Goal: Task Accomplishment & Management: Manage account settings

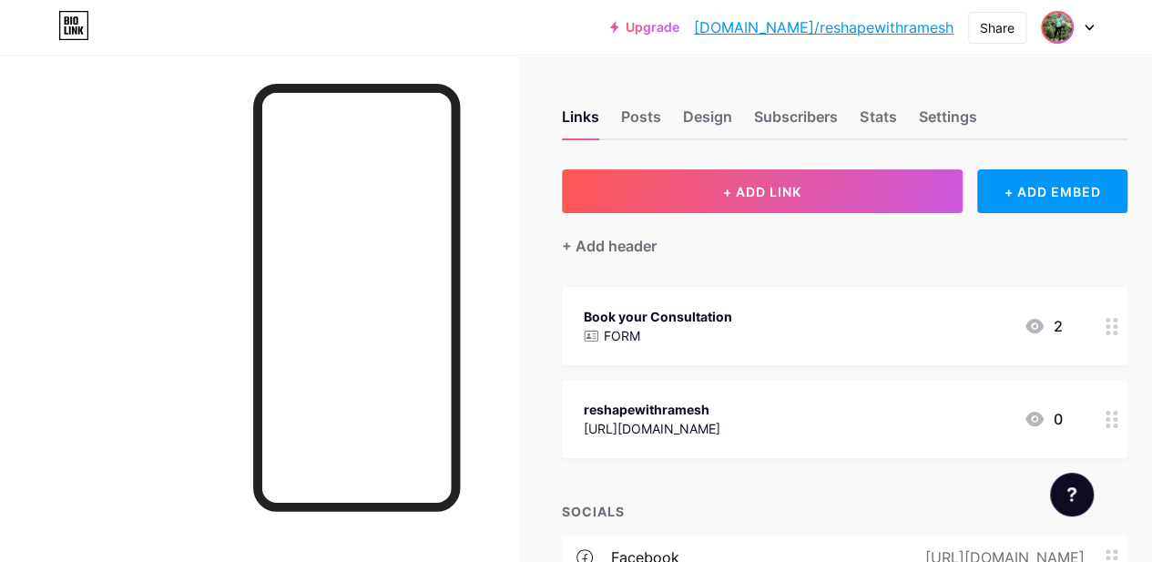
click at [1050, 34] on img at bounding box center [1057, 27] width 29 height 29
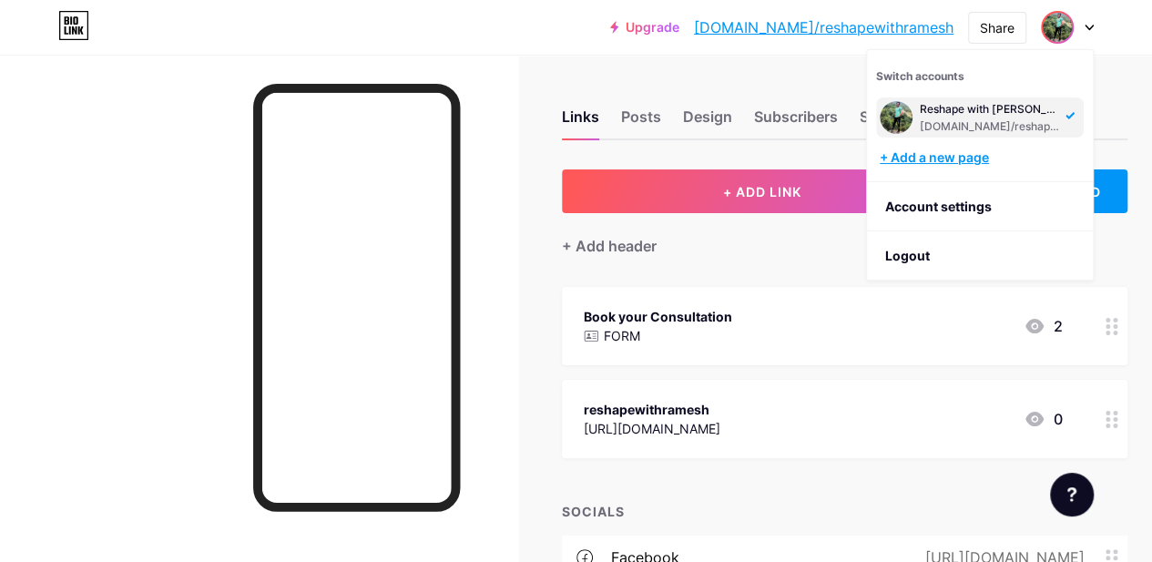
click at [934, 161] on div "+ Add a new page" at bounding box center [982, 157] width 204 height 18
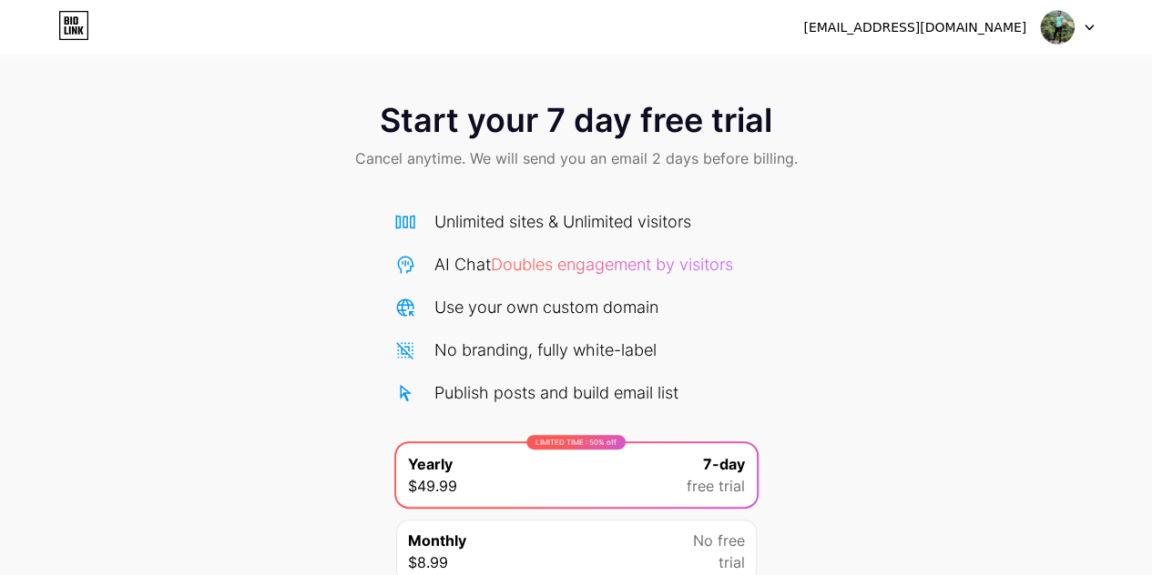
click at [1084, 27] on icon at bounding box center [1088, 28] width 9 height 6
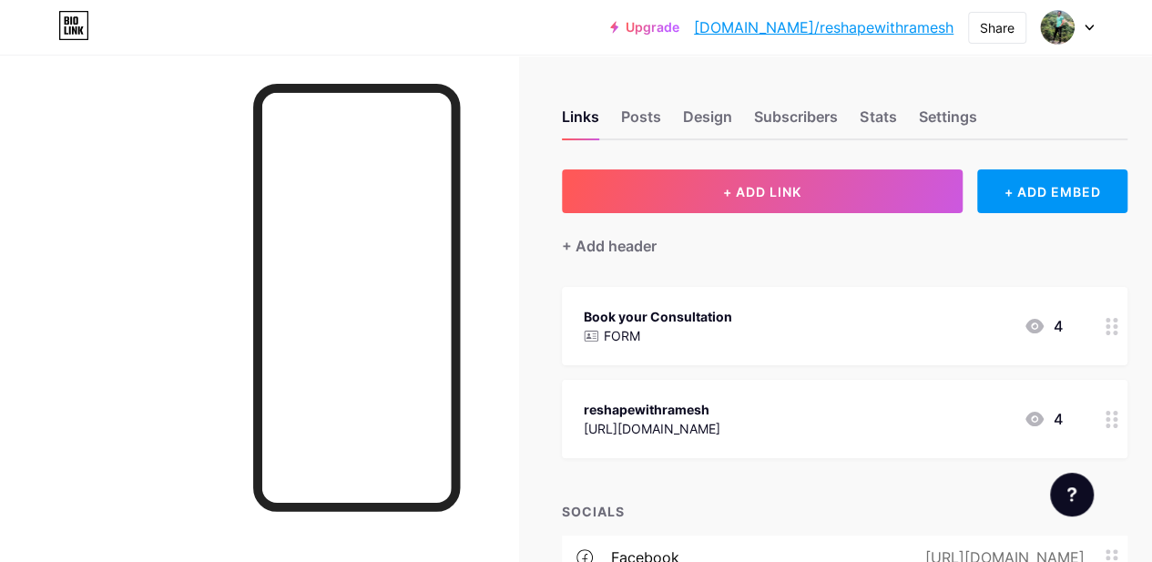
click at [1083, 24] on div at bounding box center [1067, 27] width 53 height 33
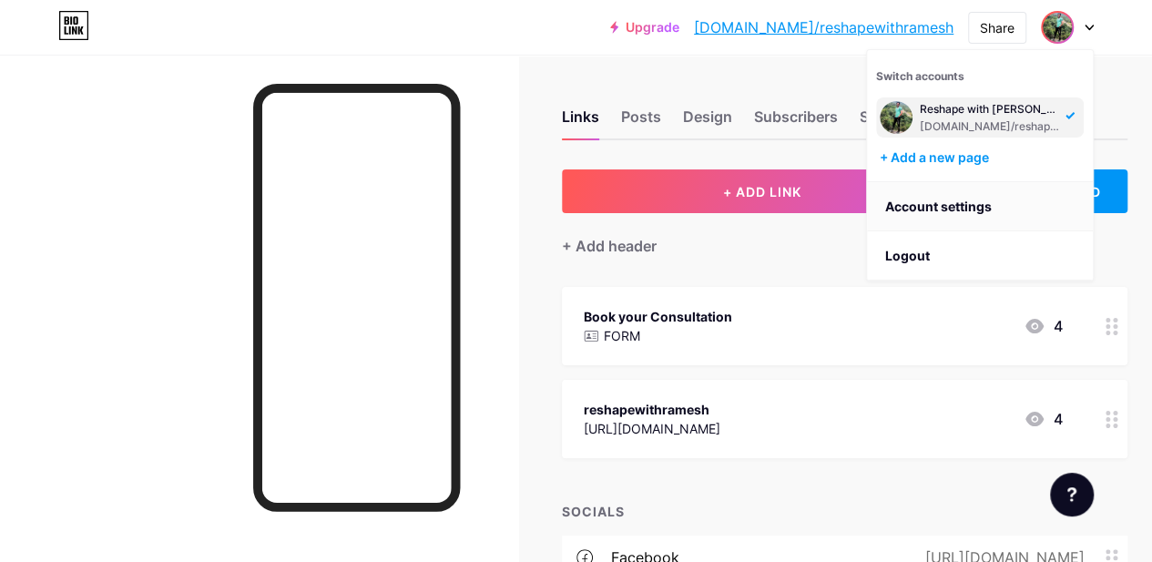
click at [927, 198] on link "Account settings" at bounding box center [980, 206] width 226 height 49
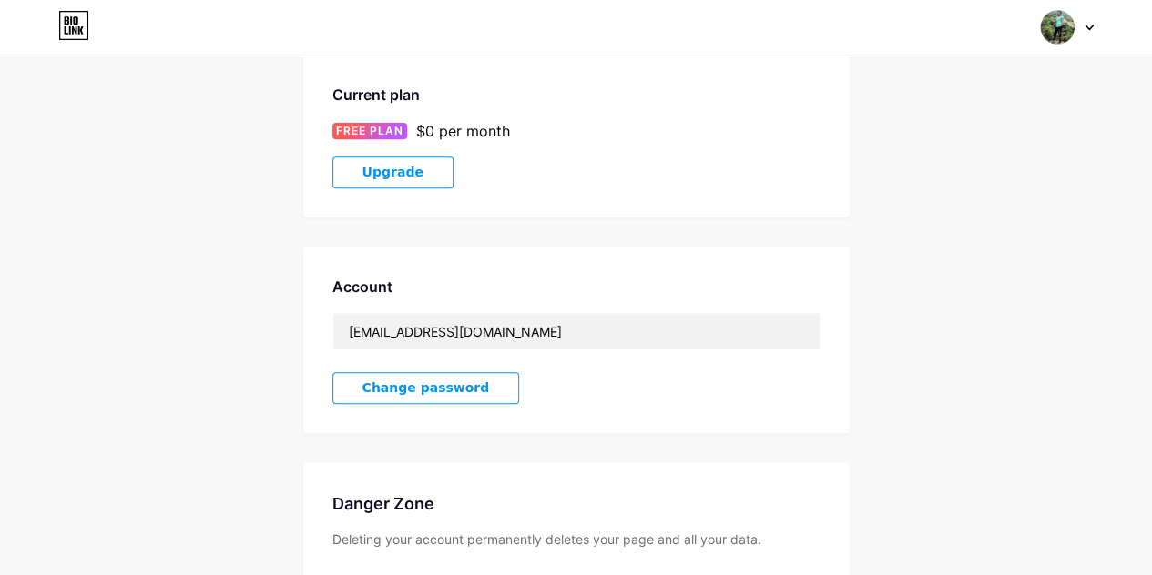
scroll to position [440, 0]
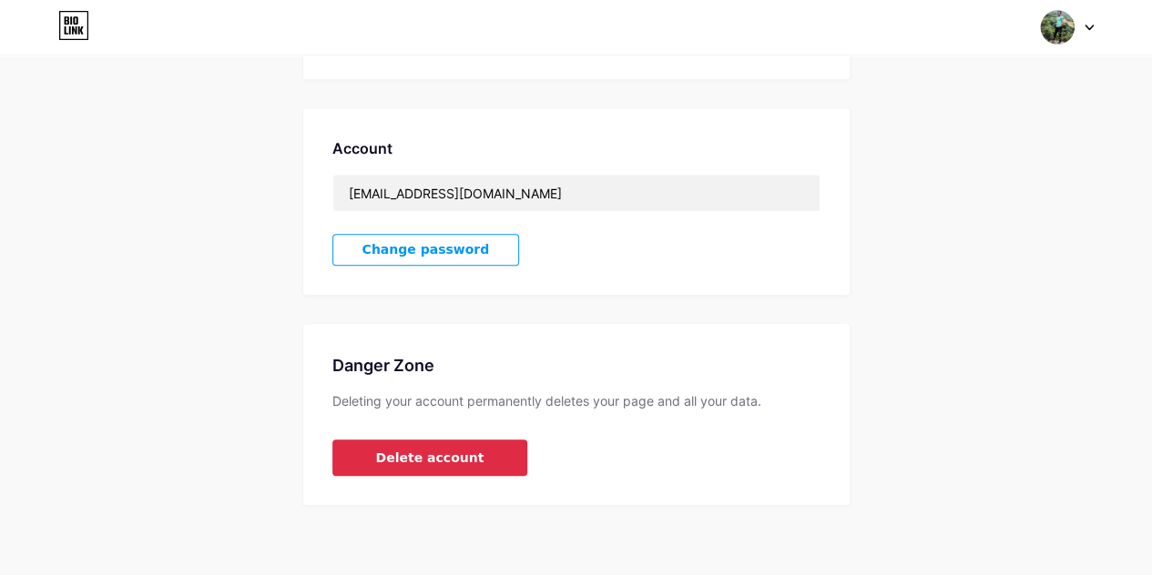
click at [465, 450] on button "Delete account" at bounding box center [430, 458] width 196 height 36
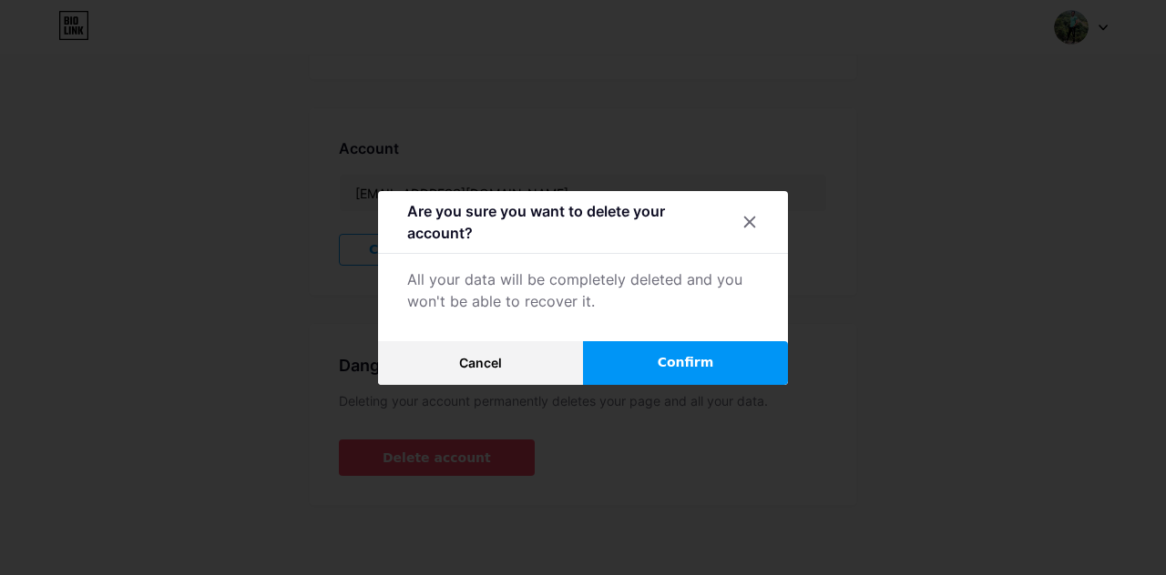
click at [654, 356] on button "Confirm" at bounding box center [685, 363] width 205 height 44
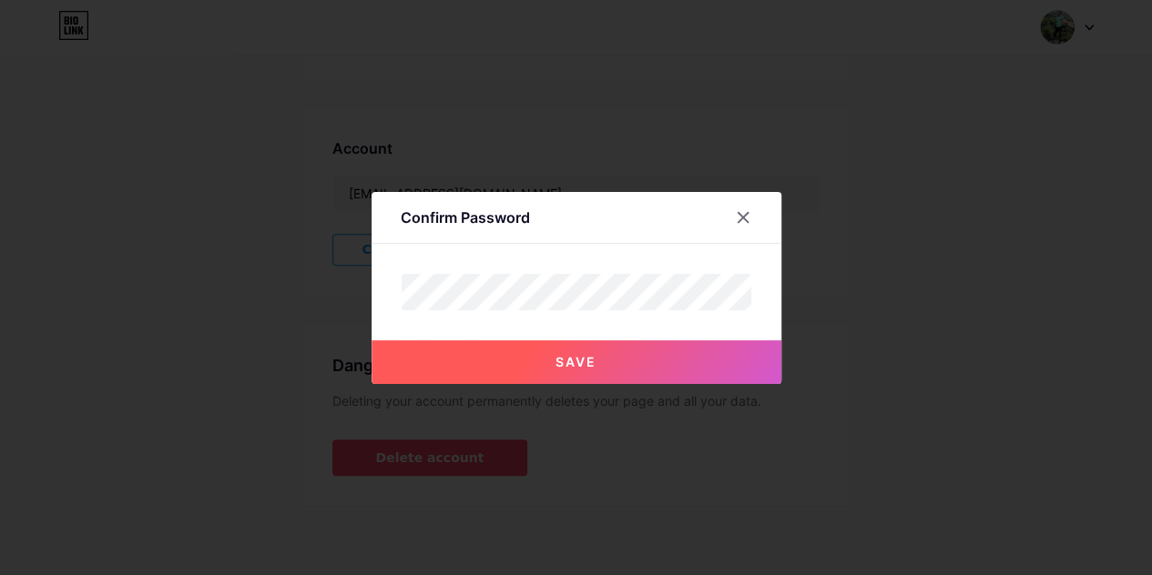
click at [650, 360] on button "Save" at bounding box center [577, 363] width 410 height 44
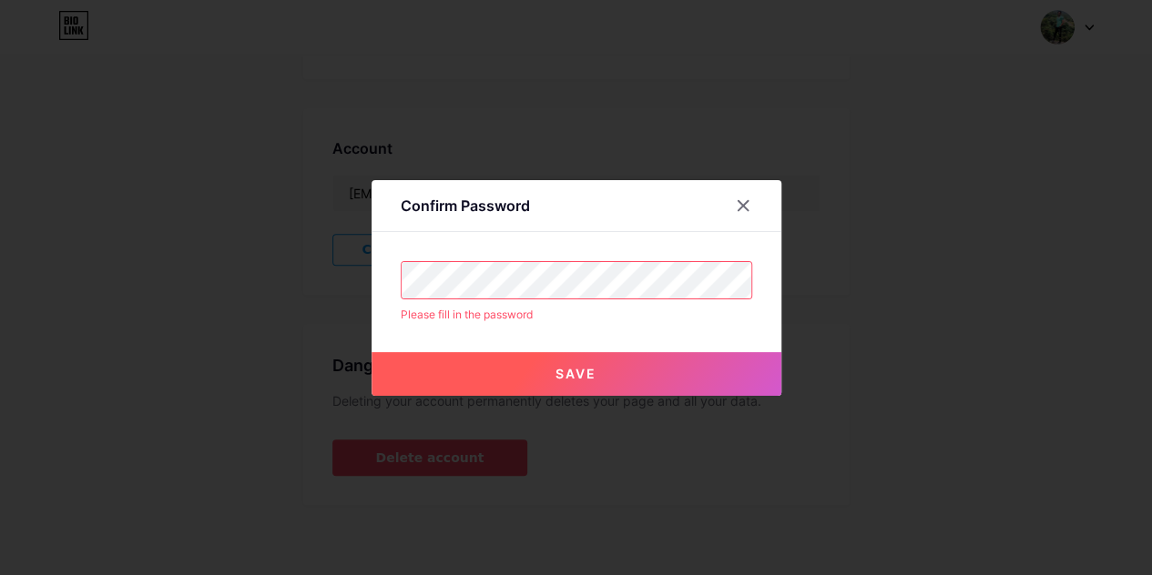
click at [585, 347] on div "Save" at bounding box center [577, 359] width 410 height 73
click at [584, 370] on span "Save" at bounding box center [575, 373] width 41 height 15
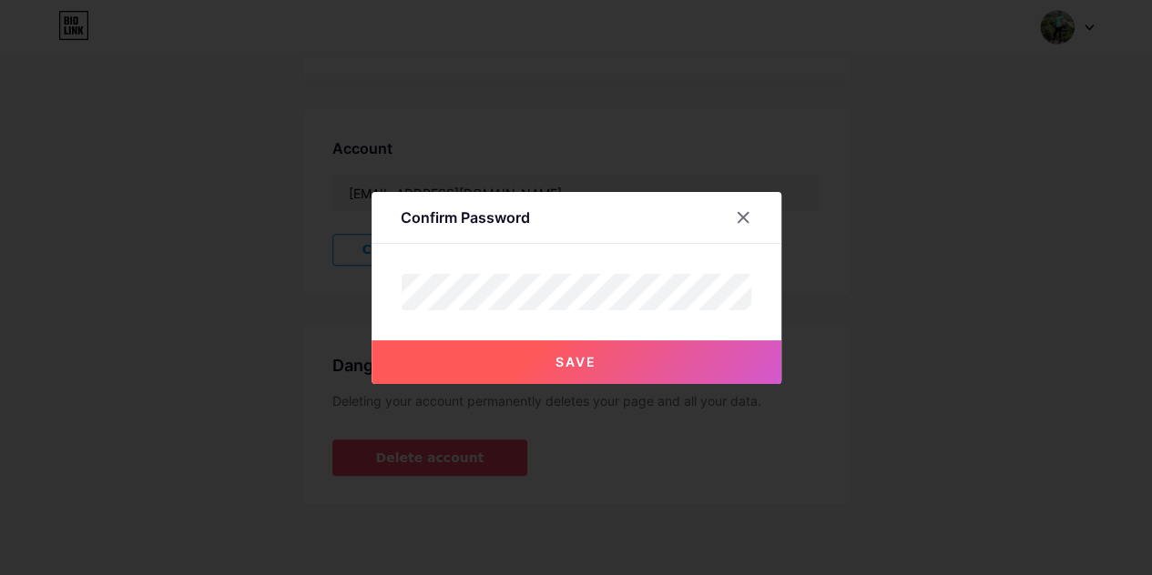
click at [748, 366] on button "Save" at bounding box center [577, 363] width 410 height 44
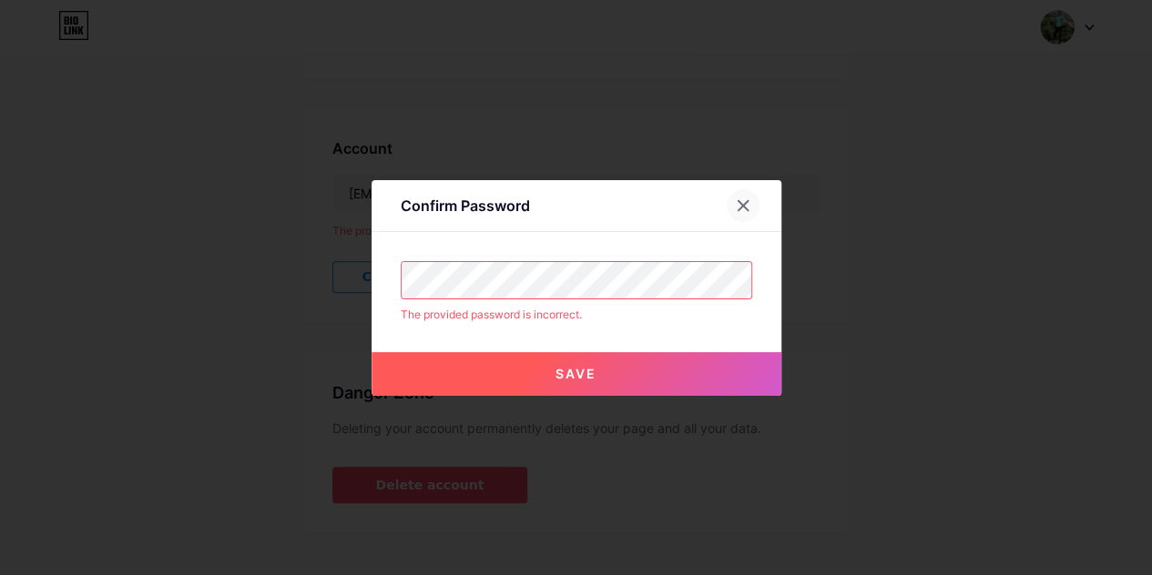
click at [750, 202] on icon at bounding box center [743, 206] width 15 height 15
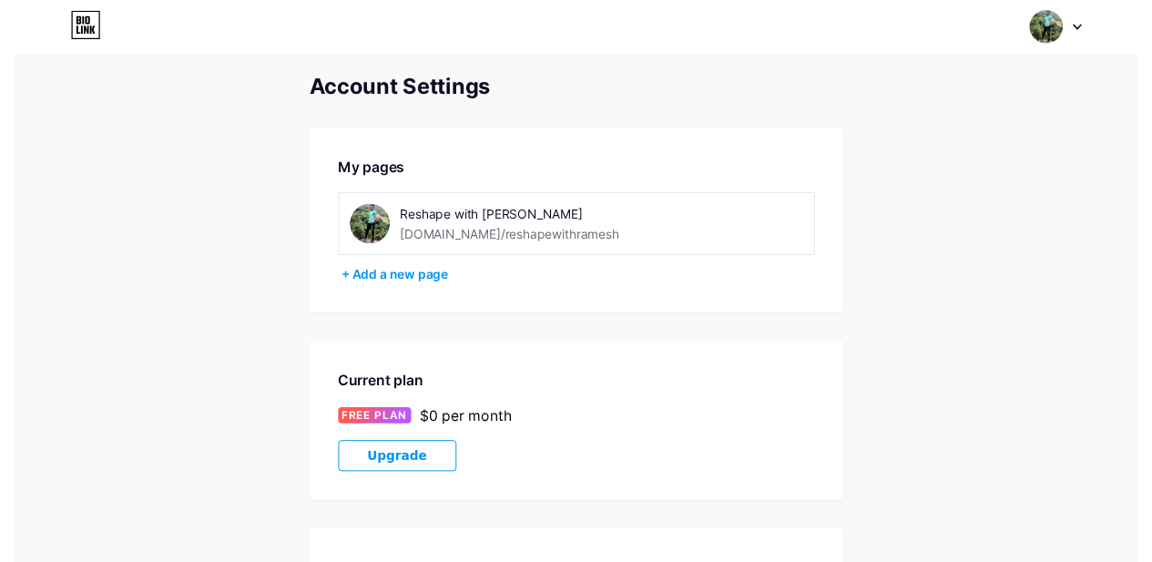
scroll to position [0, 0]
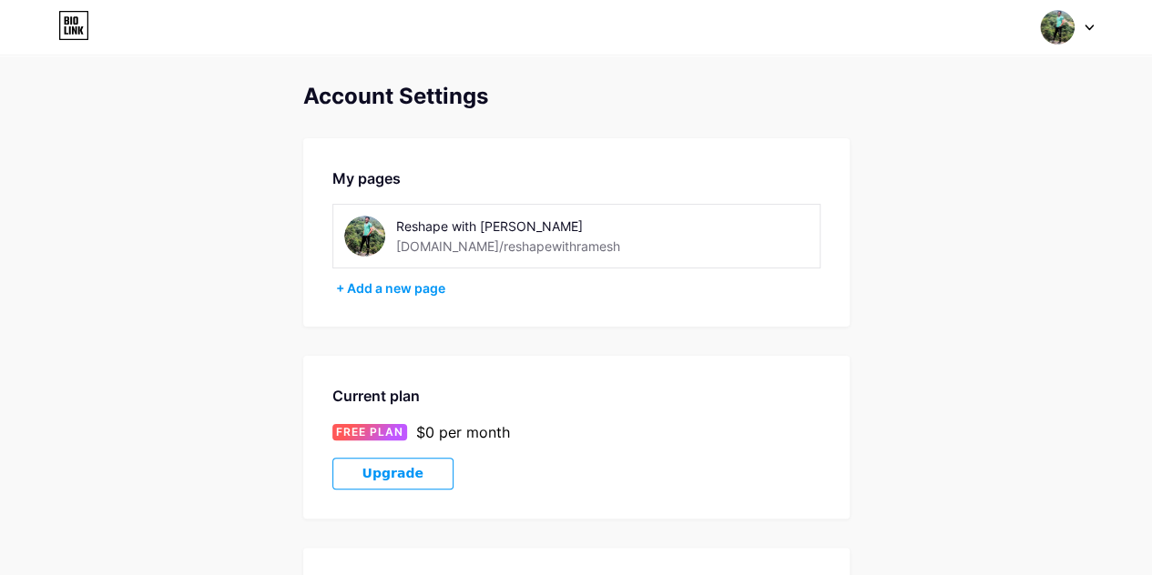
click at [1066, 36] on img at bounding box center [1057, 27] width 35 height 35
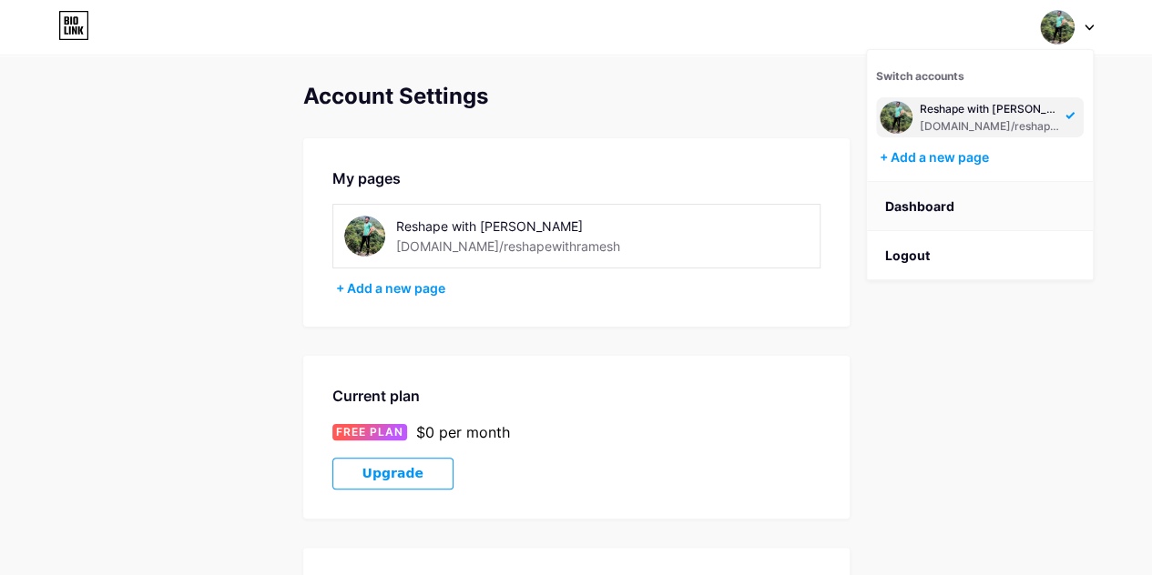
click at [916, 200] on link "Dashboard" at bounding box center [980, 206] width 226 height 49
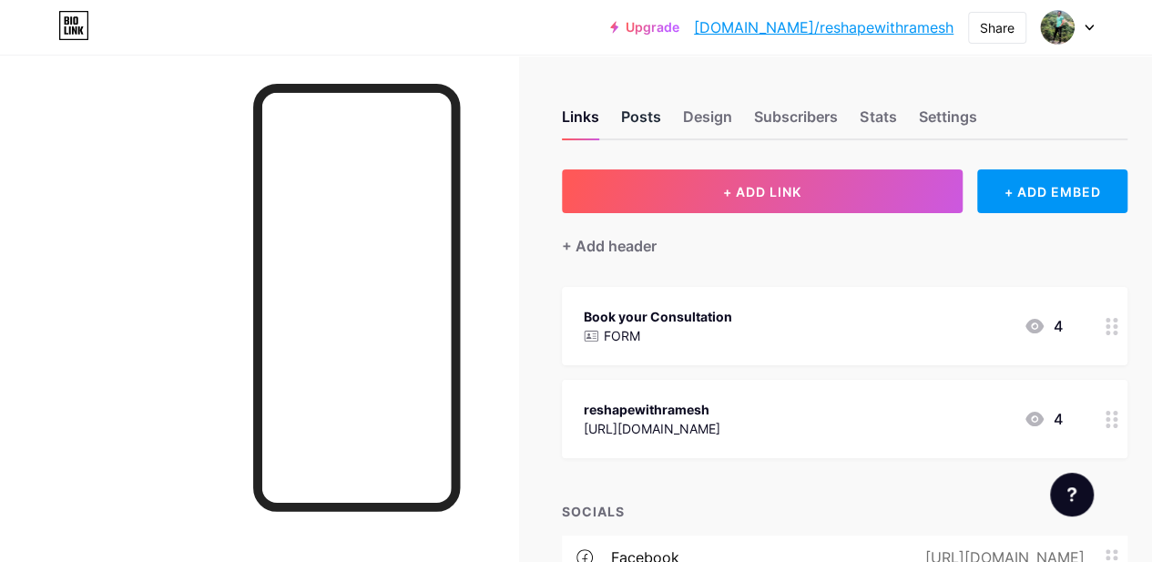
click at [650, 116] on div "Posts" at bounding box center [641, 122] width 40 height 33
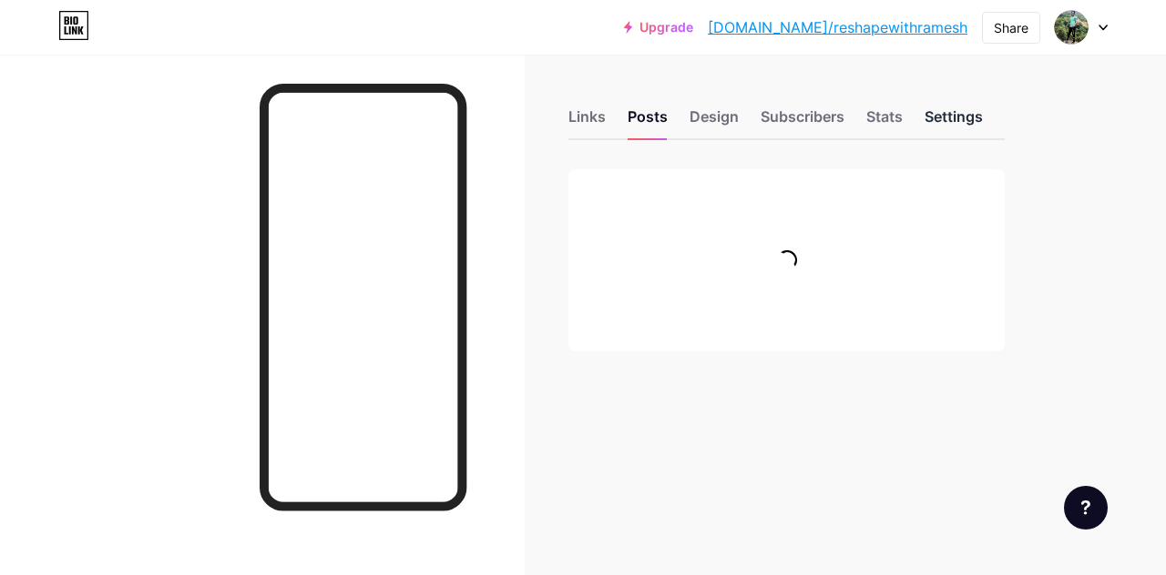
click at [938, 114] on div "Settings" at bounding box center [953, 122] width 58 height 33
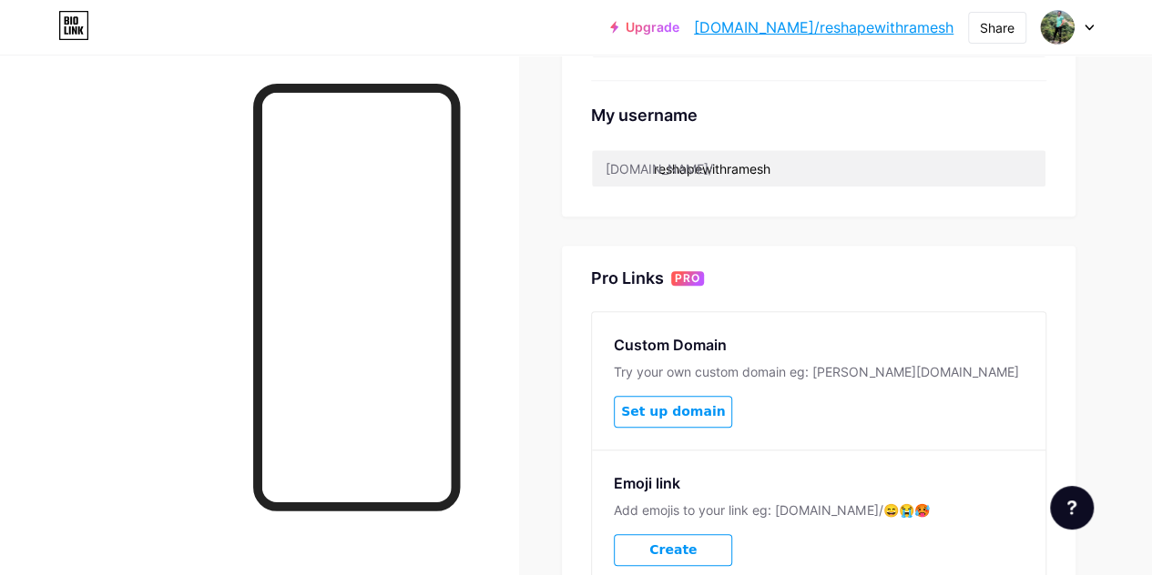
scroll to position [877, 0]
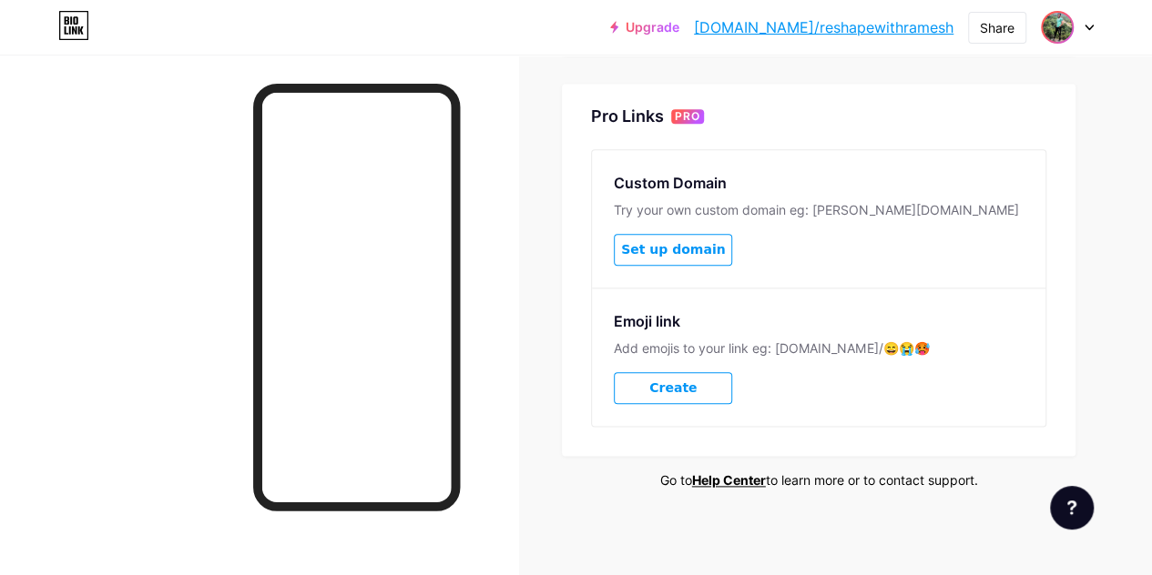
click at [1069, 31] on img at bounding box center [1057, 27] width 29 height 29
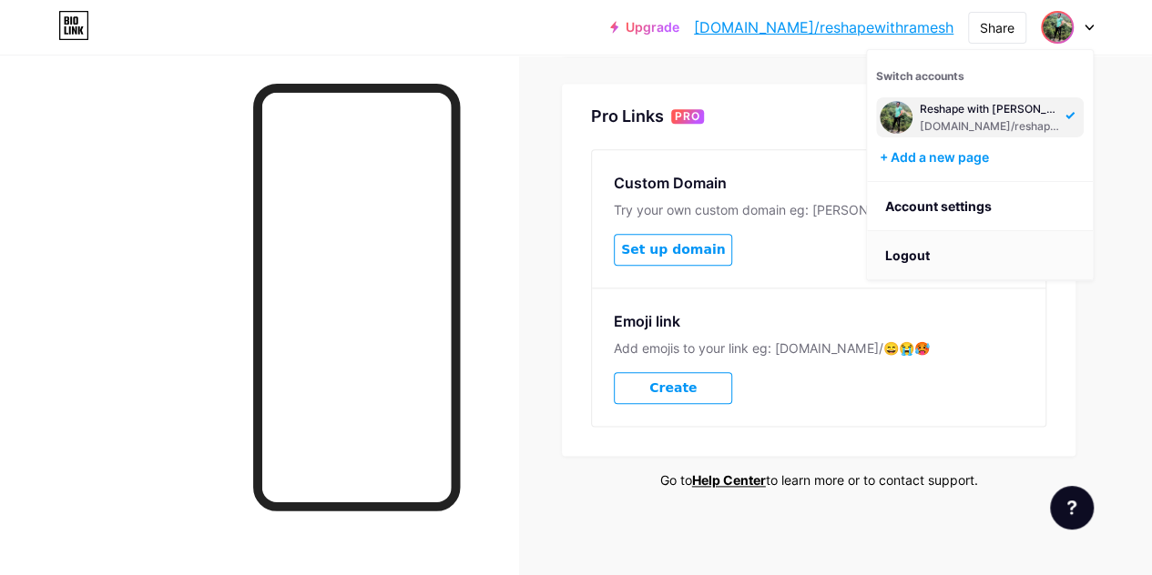
click at [911, 260] on li "Logout" at bounding box center [980, 255] width 226 height 49
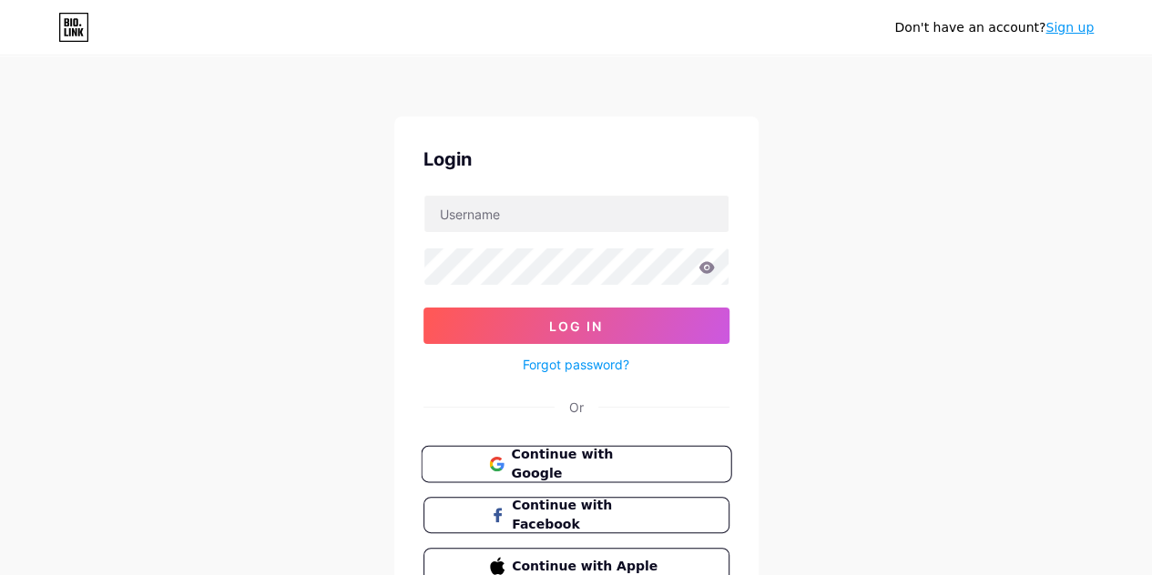
click at [592, 453] on span "Continue with Google" at bounding box center [587, 464] width 152 height 39
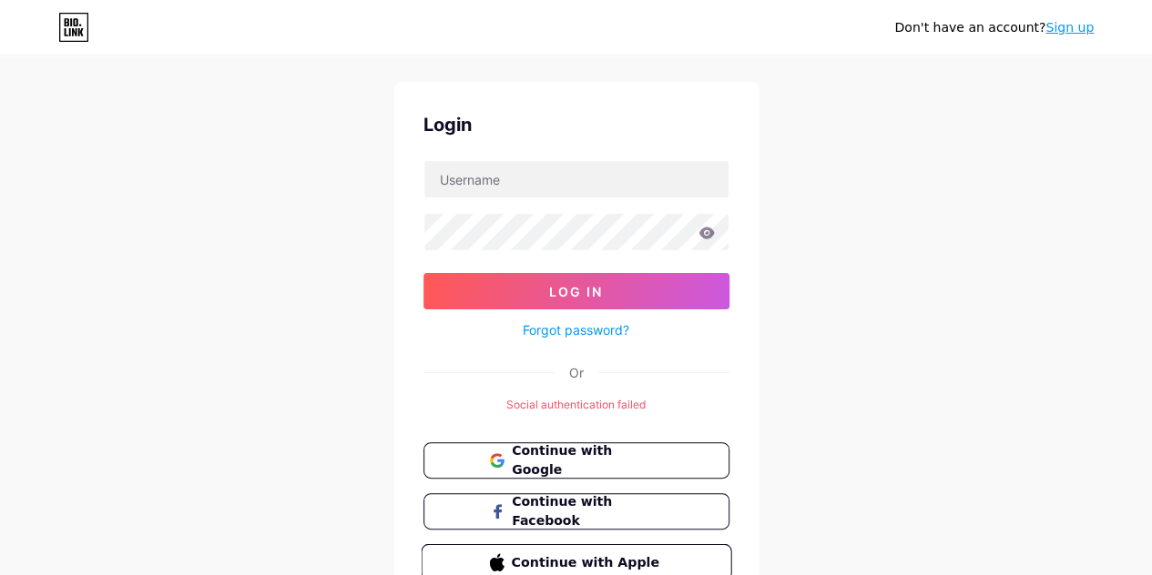
scroll to position [124, 0]
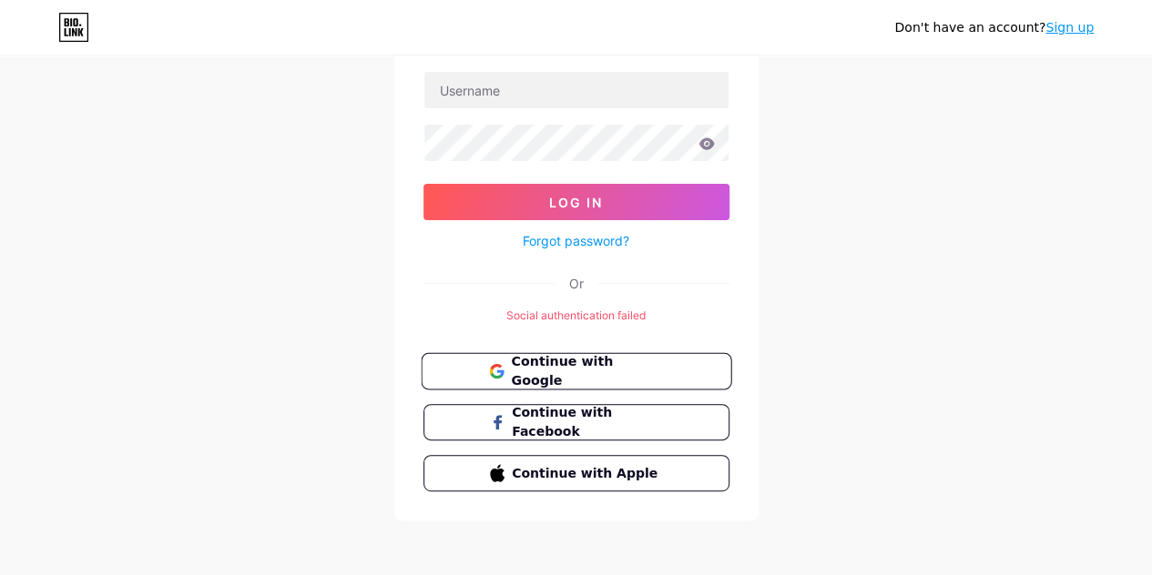
click at [615, 364] on span "Continue with Google" at bounding box center [587, 371] width 152 height 39
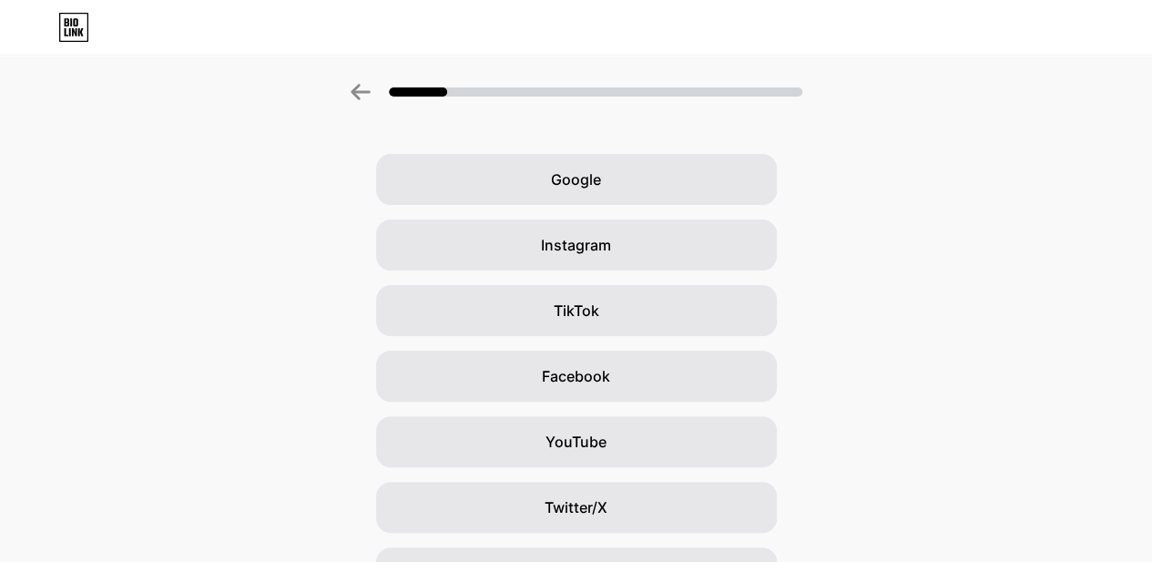
scroll to position [49, 0]
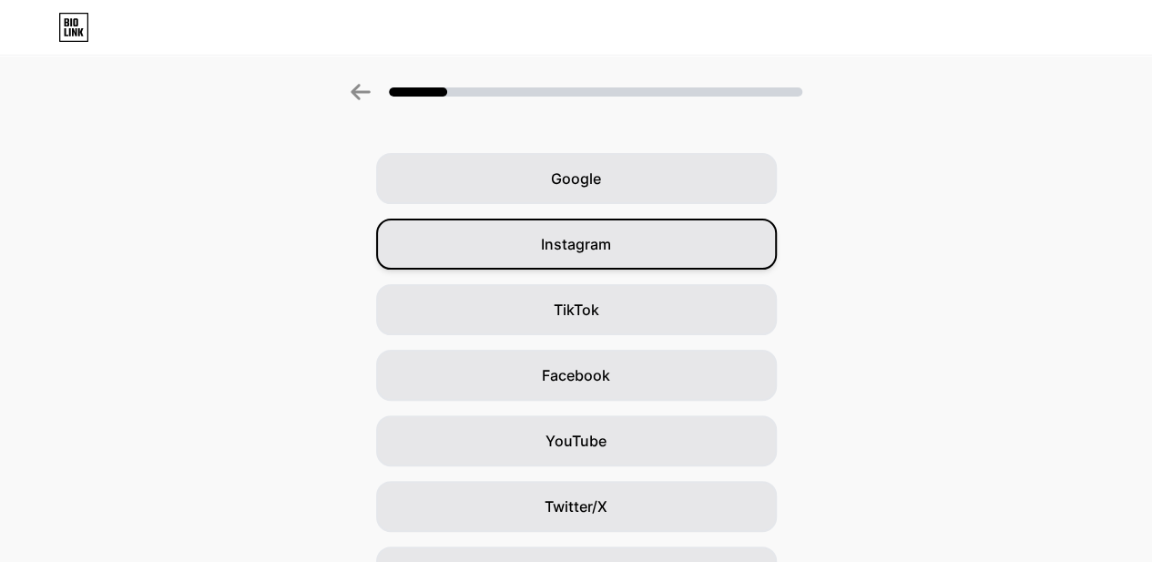
click at [617, 243] on div "Instagram" at bounding box center [576, 244] width 401 height 51
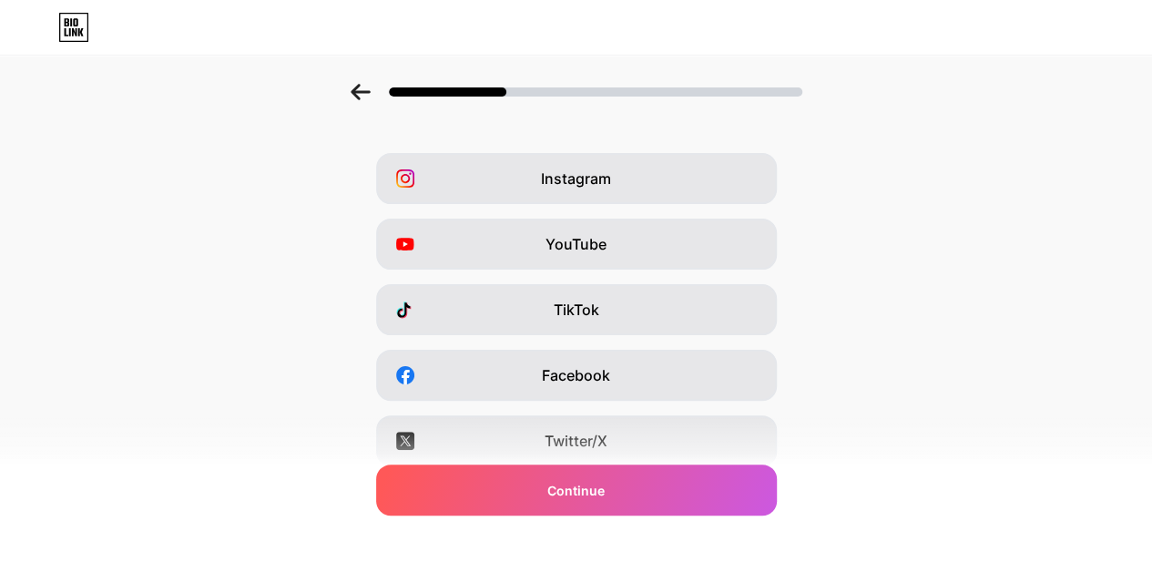
scroll to position [0, 0]
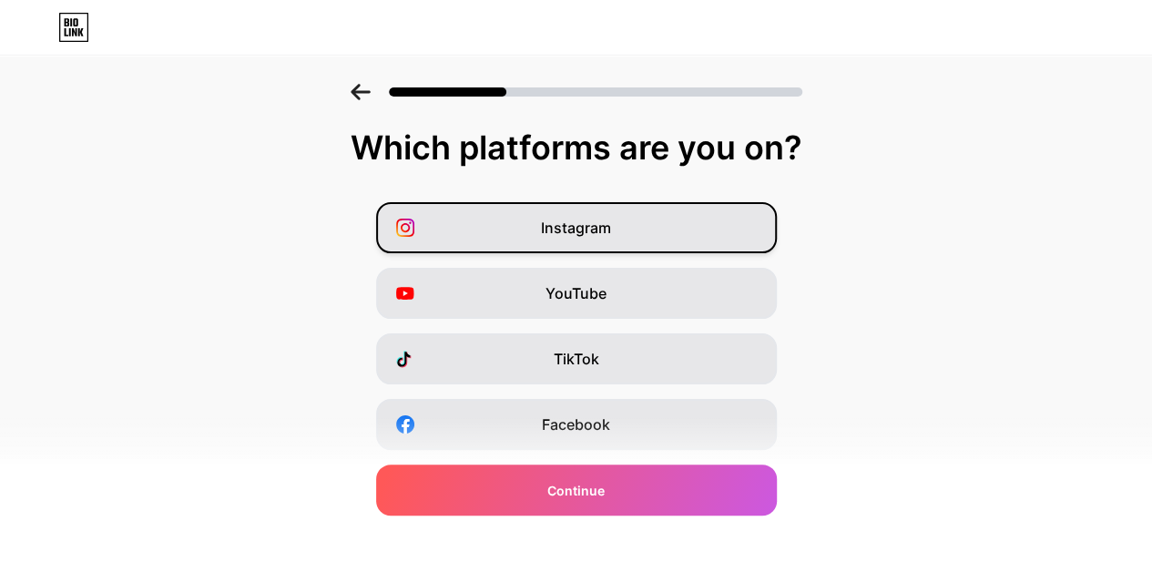
click at [618, 230] on div "Instagram" at bounding box center [576, 227] width 401 height 51
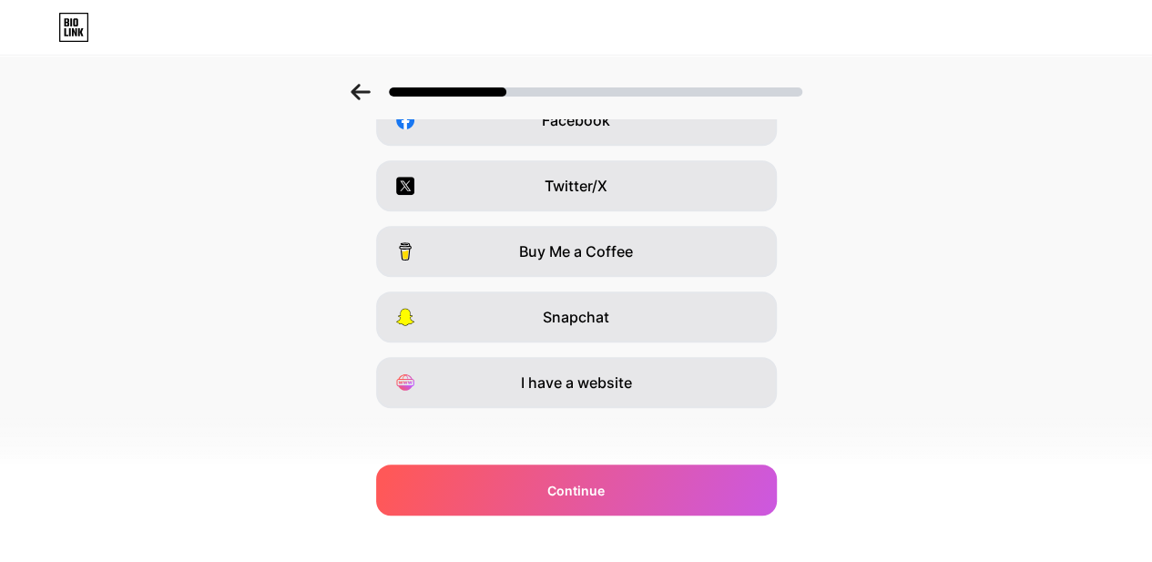
scroll to position [314, 0]
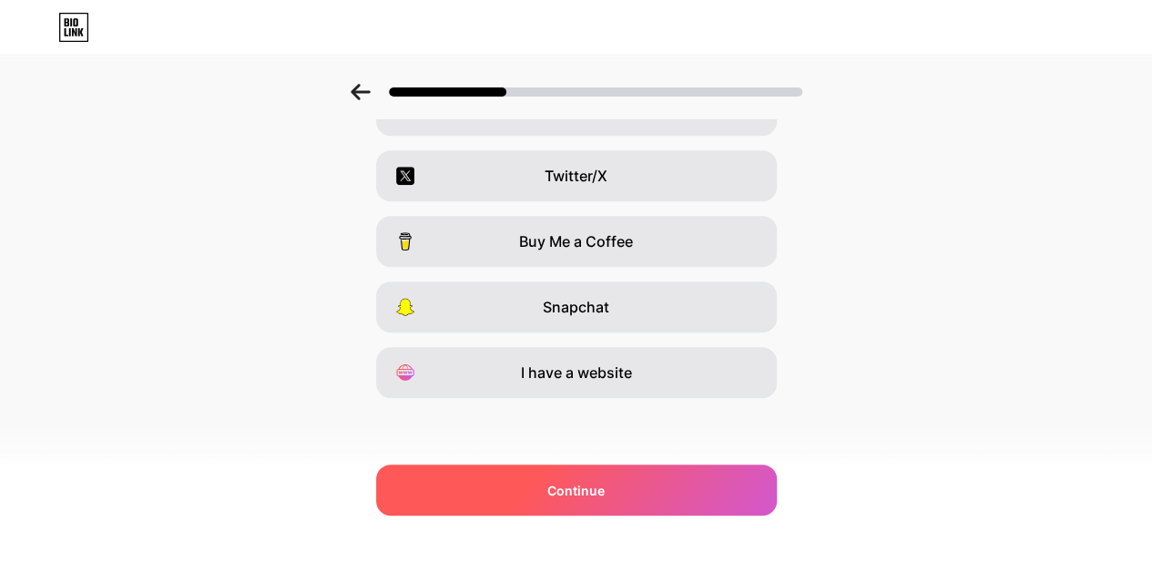
click at [605, 482] on span "Continue" at bounding box center [575, 490] width 57 height 19
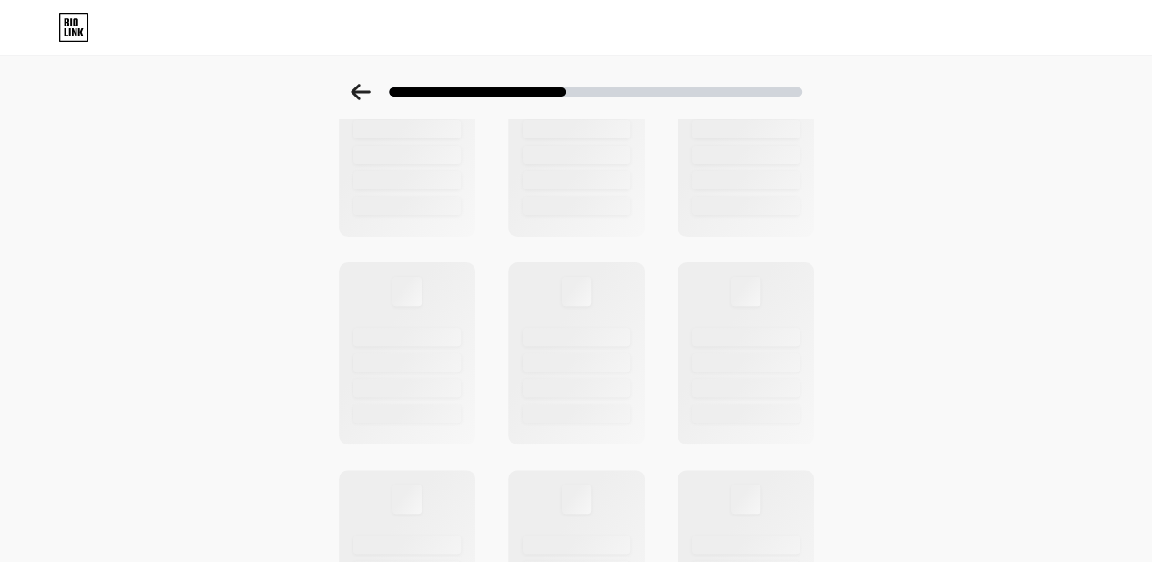
scroll to position [0, 0]
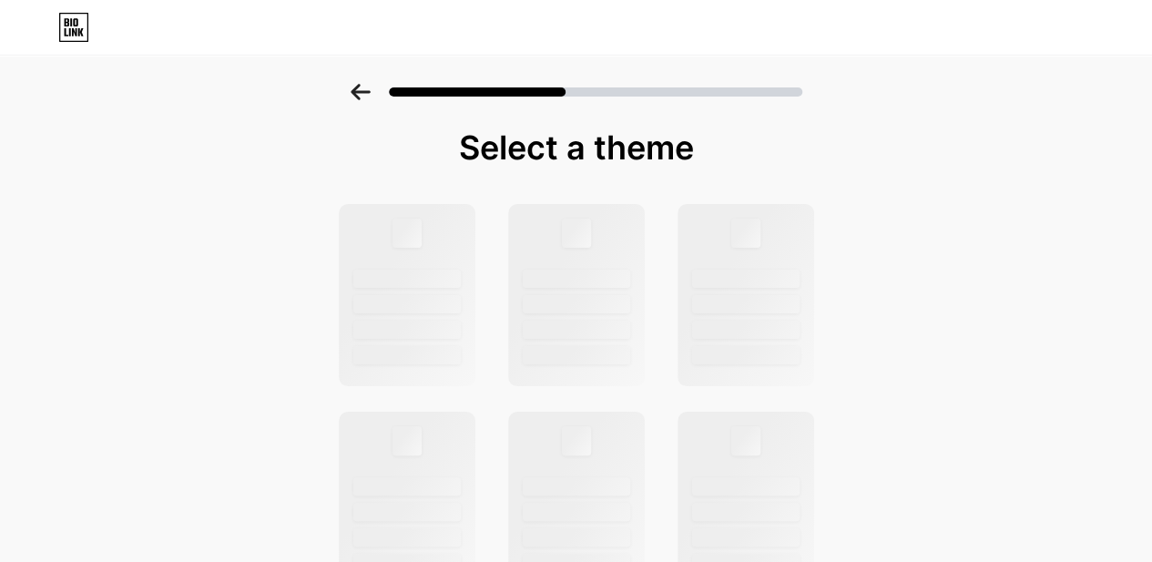
click at [945, 90] on div at bounding box center [576, 87] width 1152 height 64
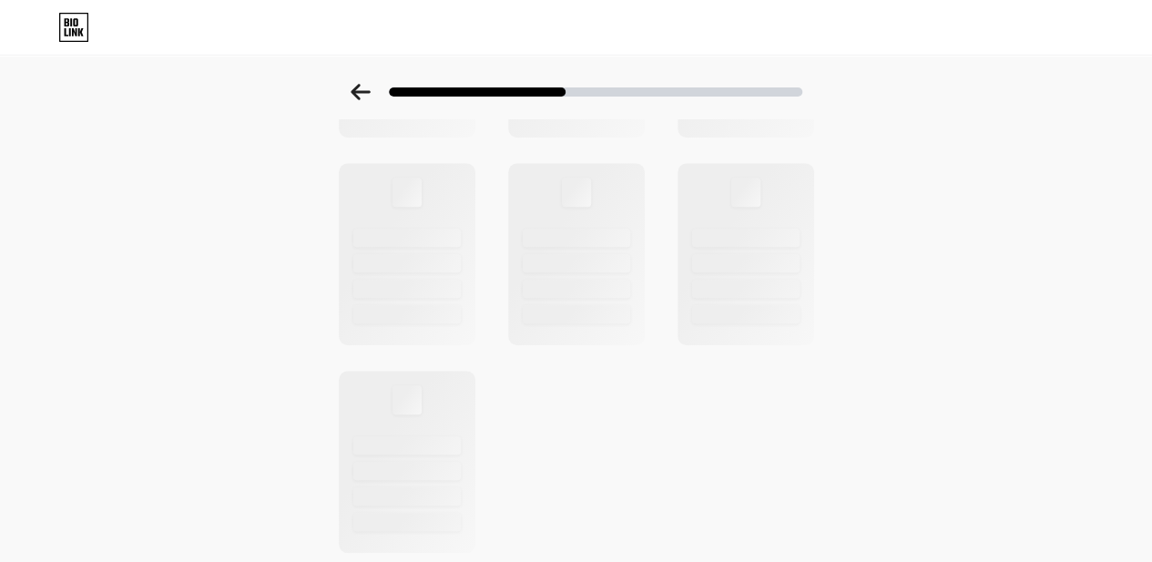
scroll to position [729, 0]
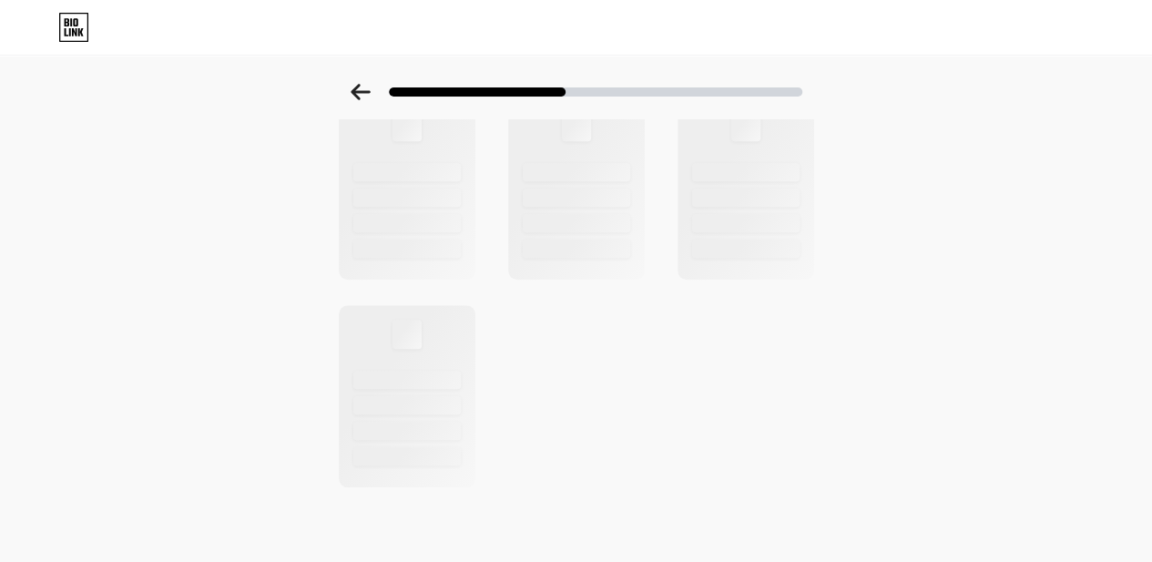
click at [370, 97] on icon at bounding box center [361, 92] width 20 height 16
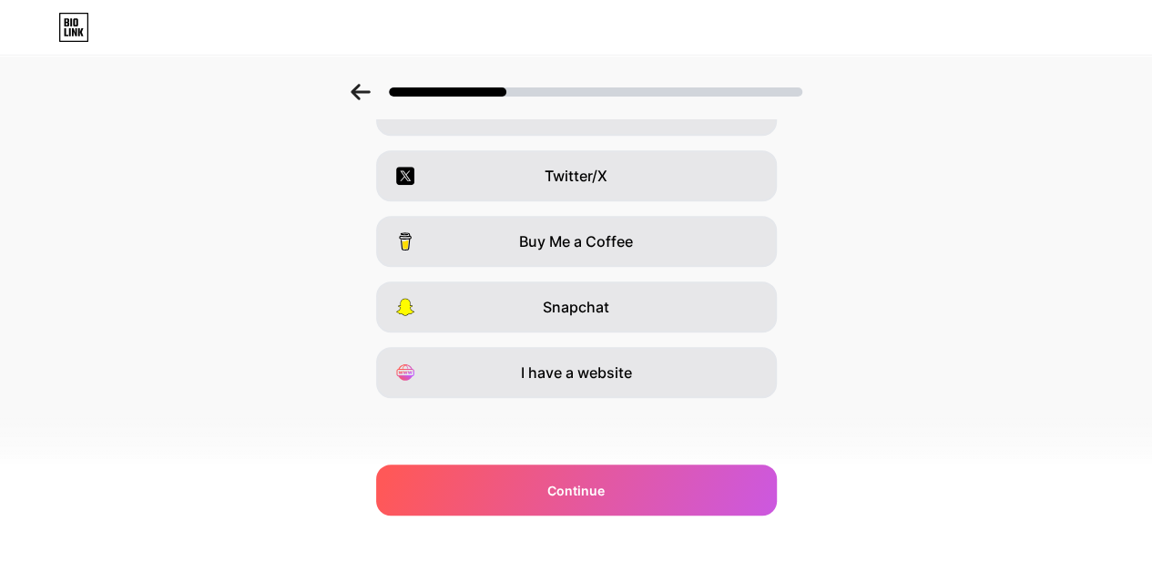
scroll to position [0, 0]
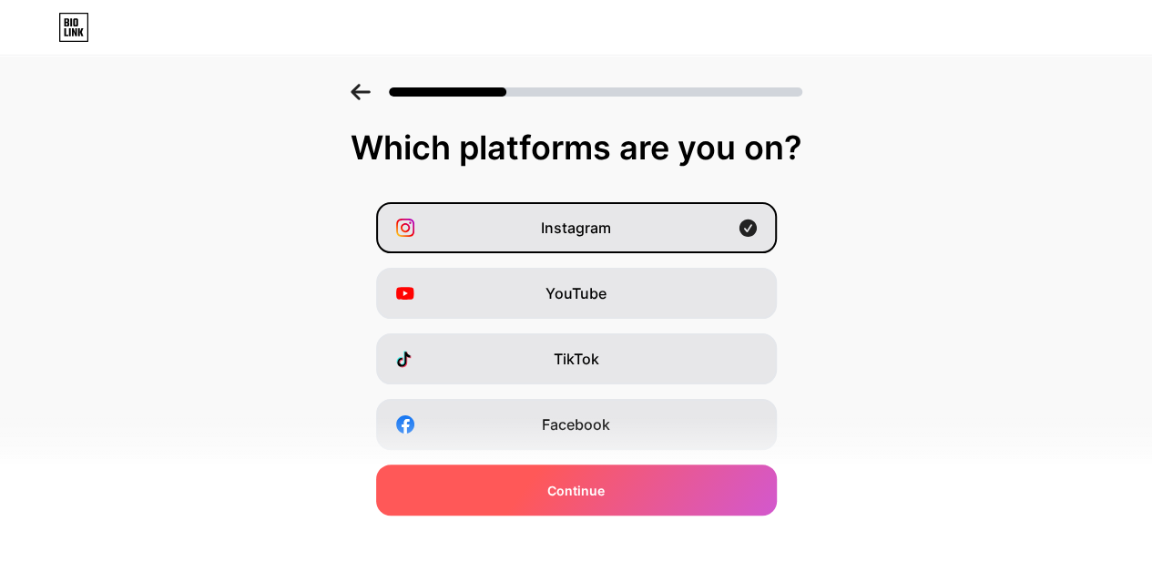
click at [605, 496] on span "Continue" at bounding box center [575, 490] width 57 height 19
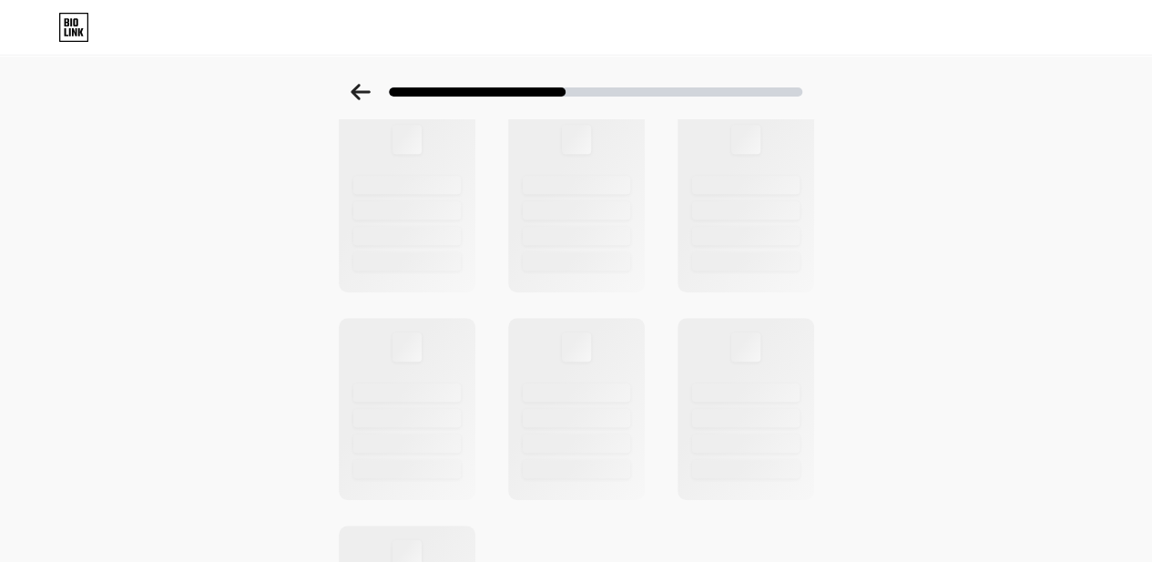
scroll to position [729, 0]
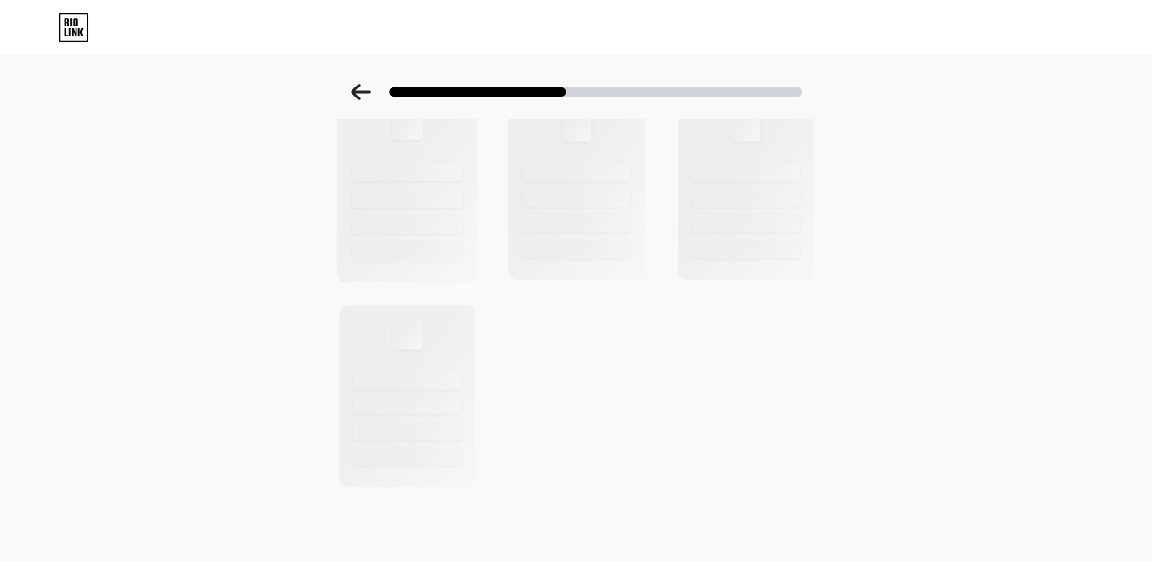
click at [440, 230] on div at bounding box center [406, 224] width 111 height 19
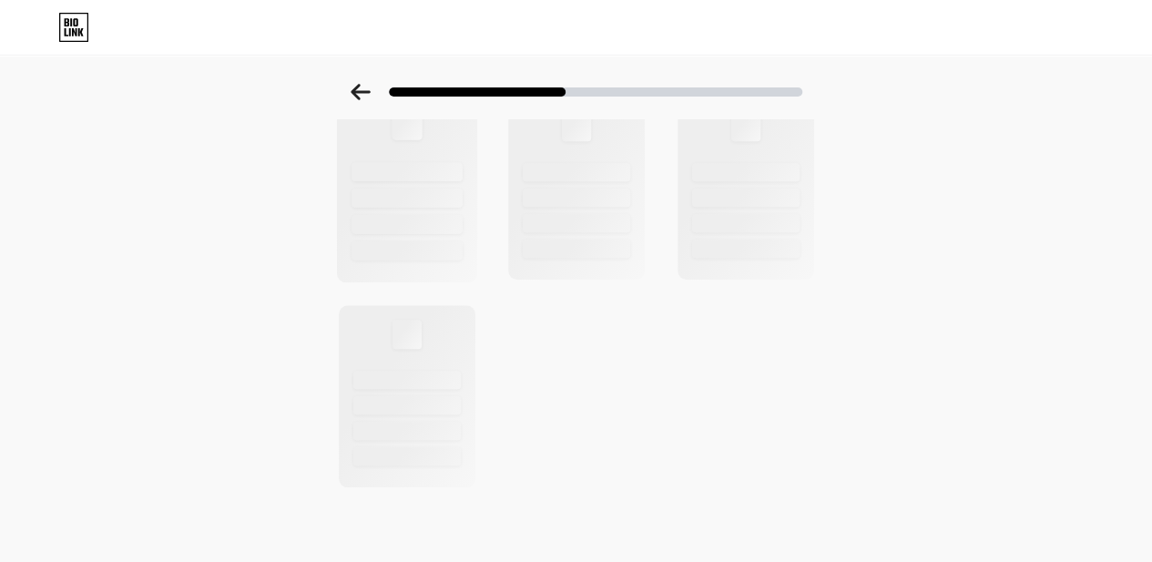
click at [440, 230] on div at bounding box center [406, 224] width 111 height 19
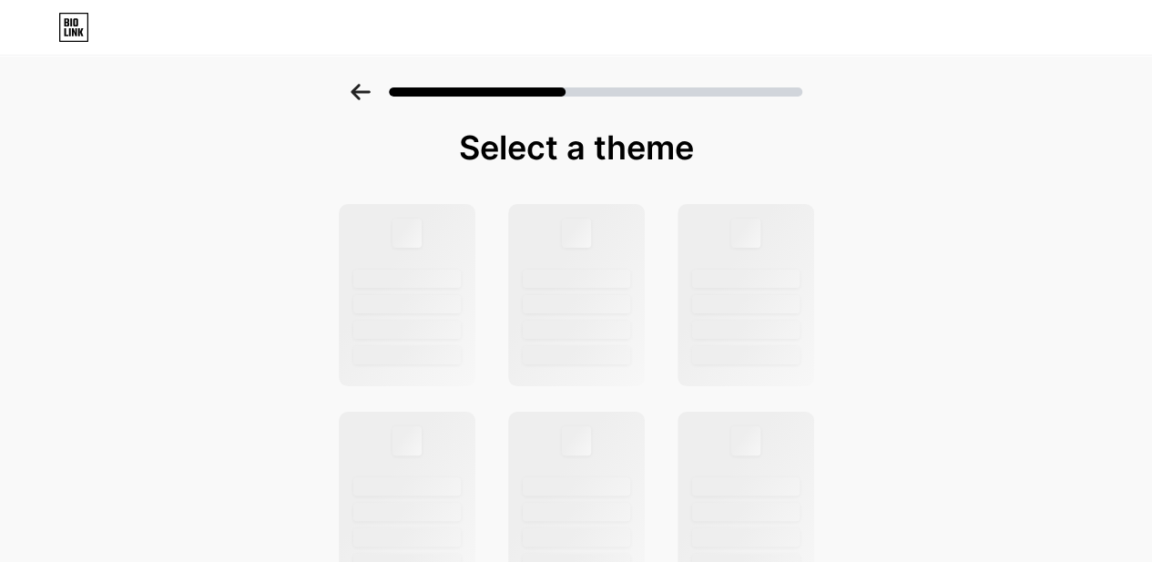
click at [477, 143] on div "Select a theme" at bounding box center [576, 147] width 483 height 36
click at [393, 148] on div "Select a theme" at bounding box center [576, 147] width 483 height 36
click at [636, 18] on div at bounding box center [576, 27] width 1152 height 29
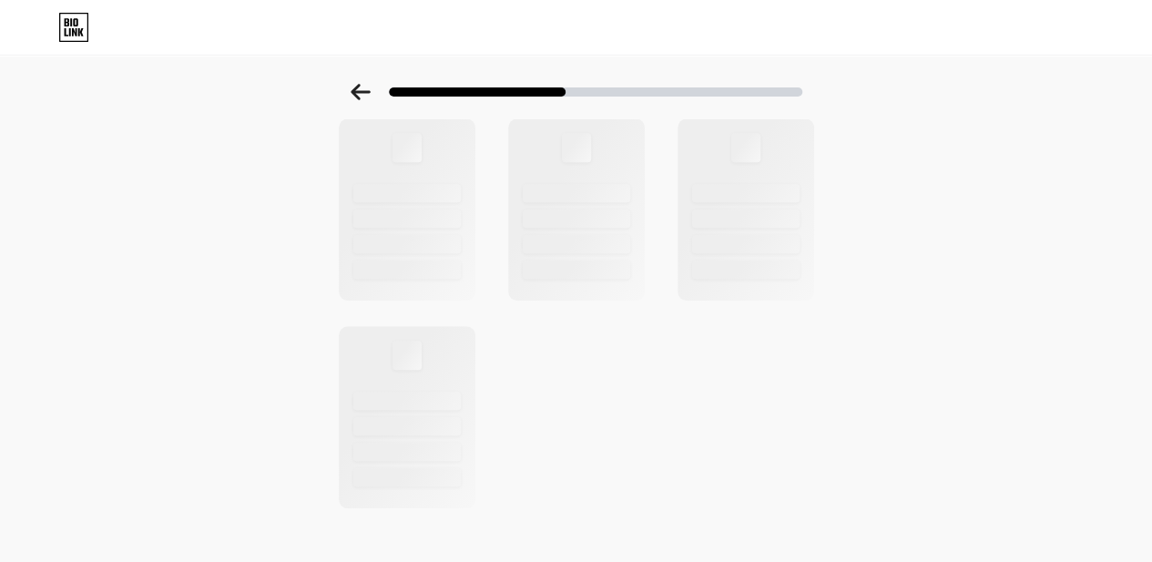
scroll to position [729, 0]
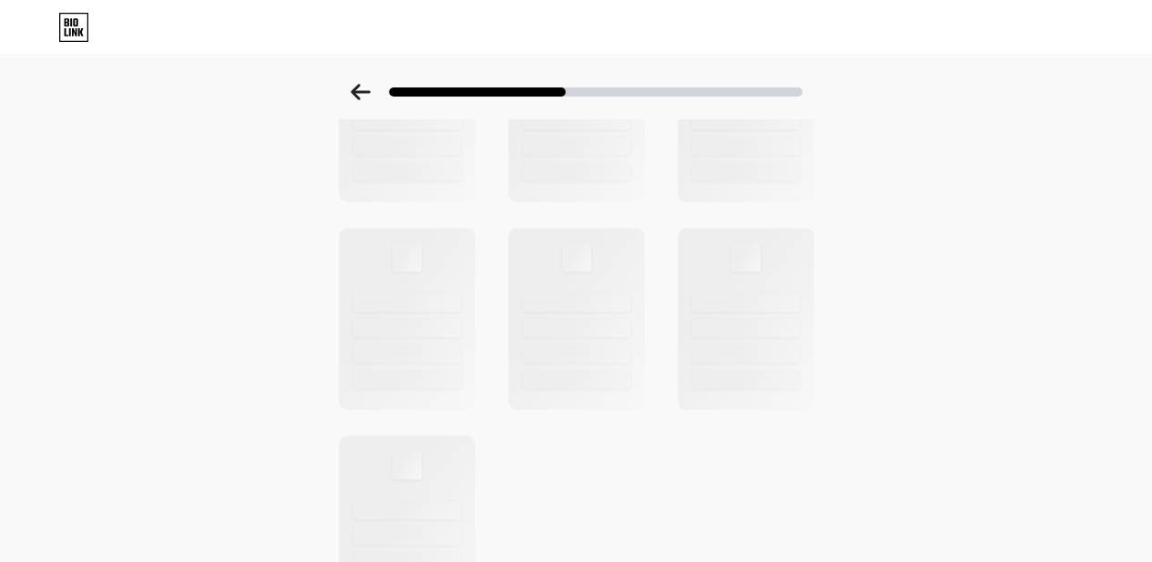
scroll to position [729, 0]
